Goal: Information Seeking & Learning: Learn about a topic

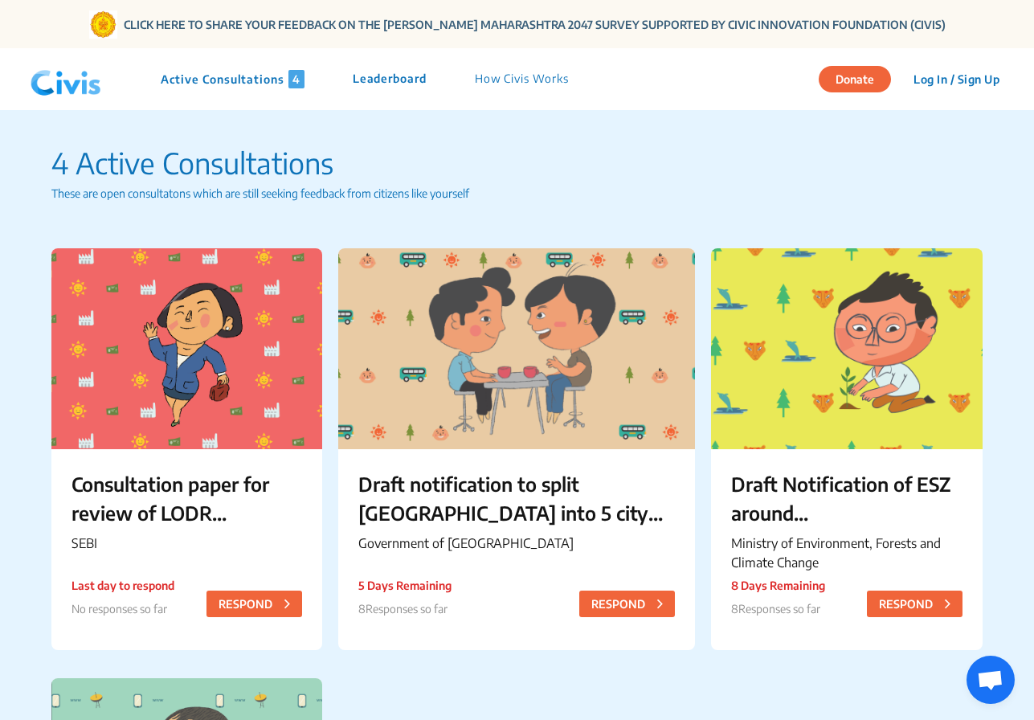
scroll to position [1104, 0]
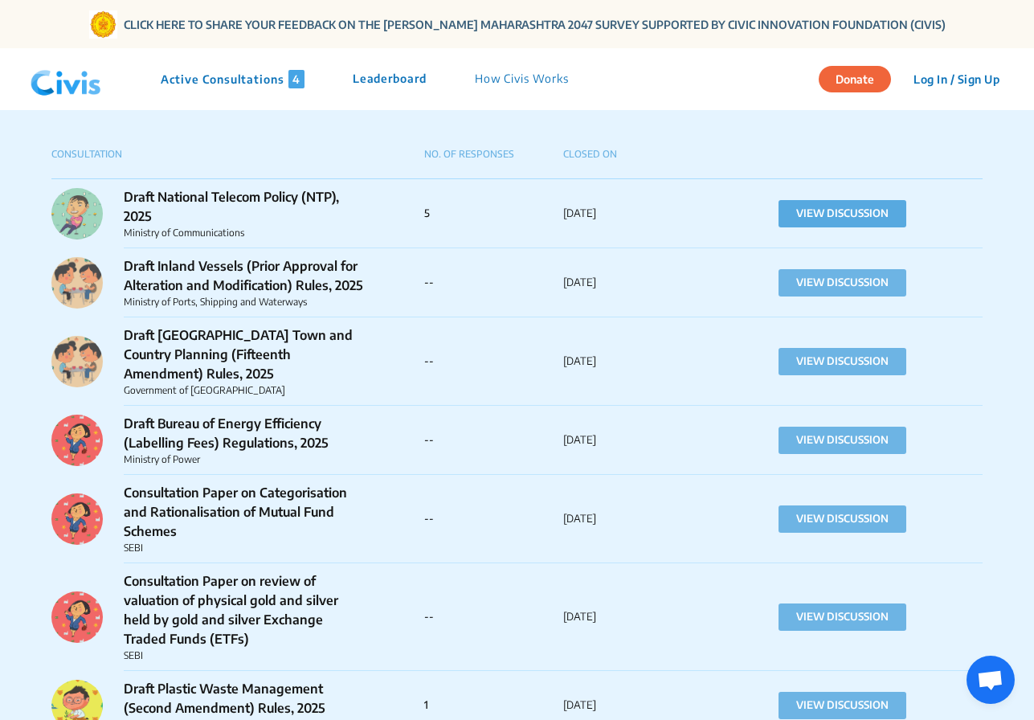
click at [797, 210] on button "VIEW DISCUSSION" at bounding box center [842, 213] width 128 height 27
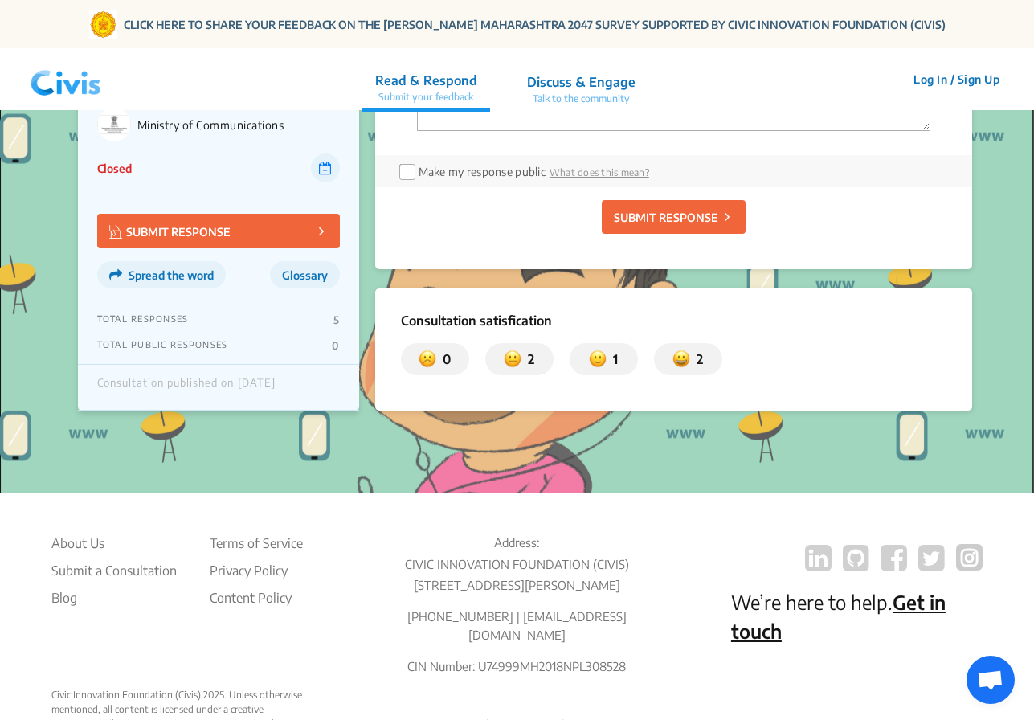
scroll to position [3220, 0]
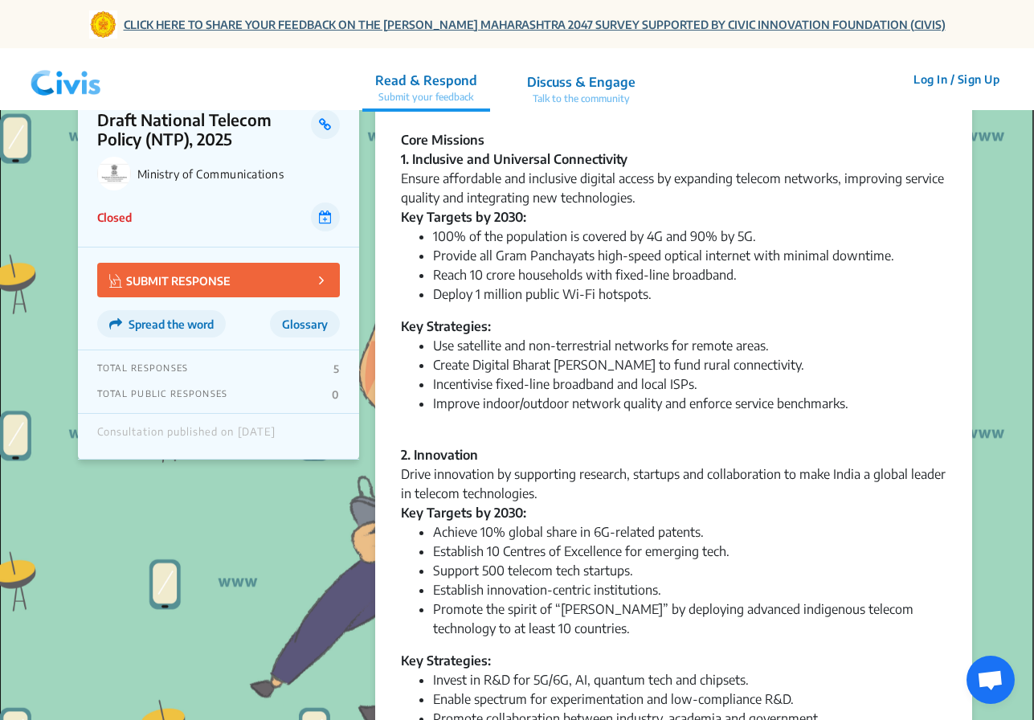
scroll to position [0, 0]
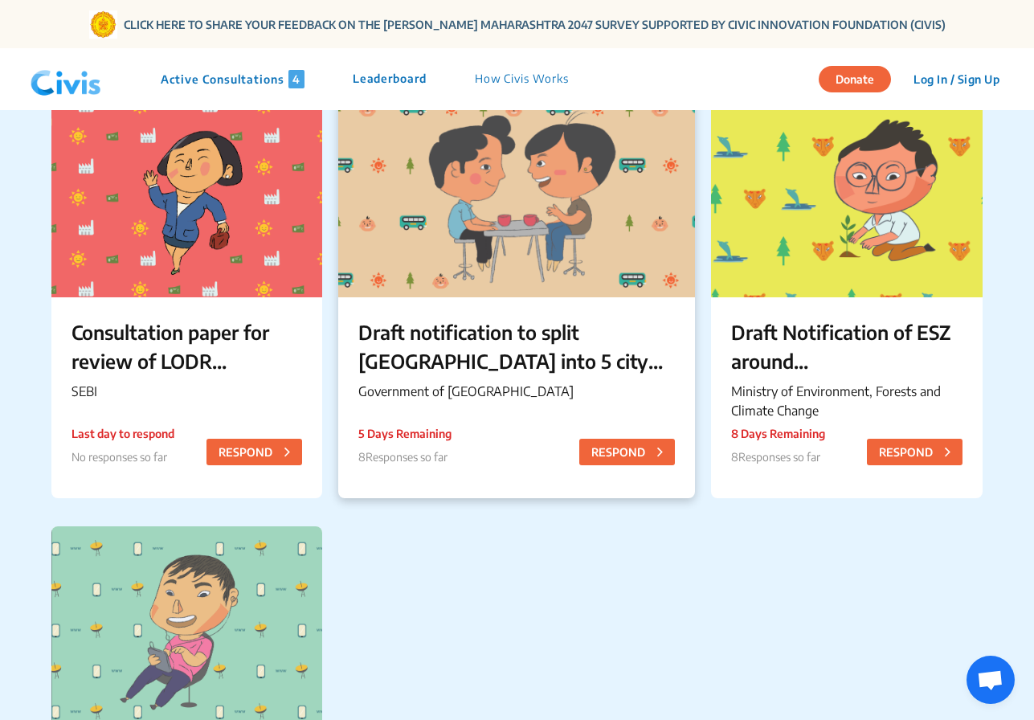
scroll to position [196, 0]
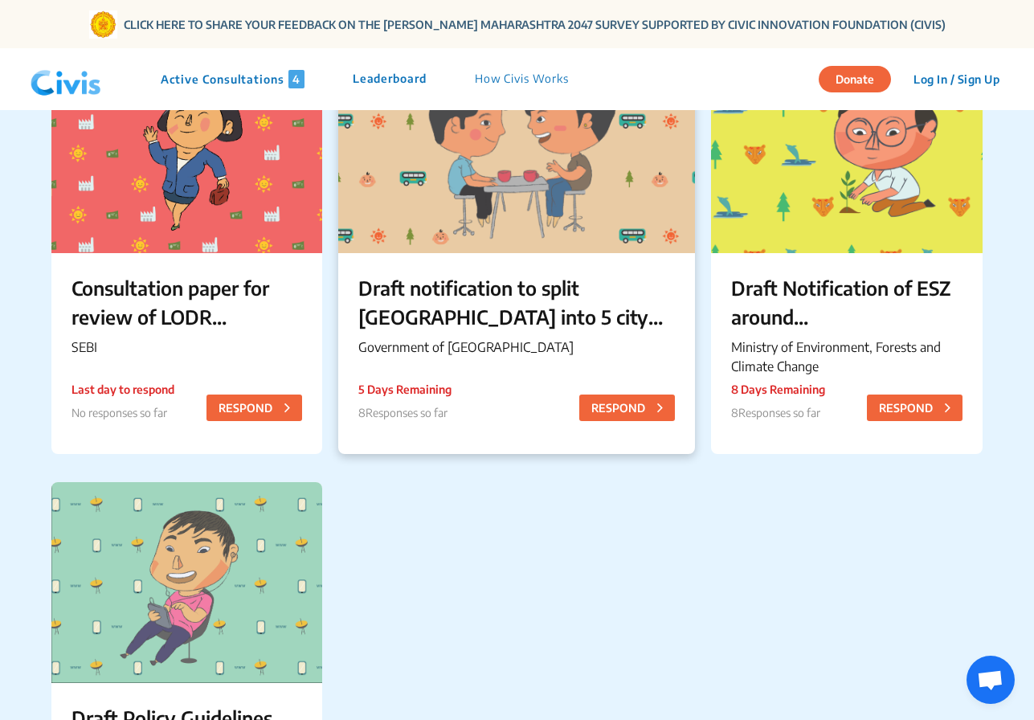
click at [565, 316] on p "Draft notification to split [GEOGRAPHIC_DATA] into 5 city corporations/[GEOGRAP…" at bounding box center [516, 302] width 316 height 58
